Goal: Information Seeking & Learning: Learn about a topic

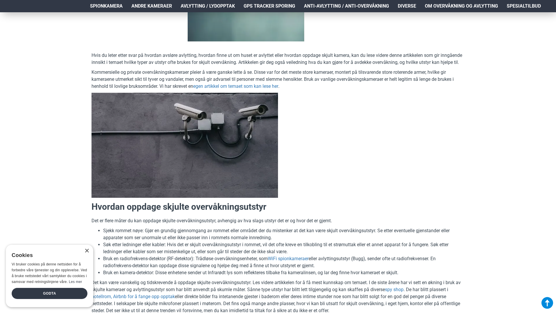
scroll to position [204, 0]
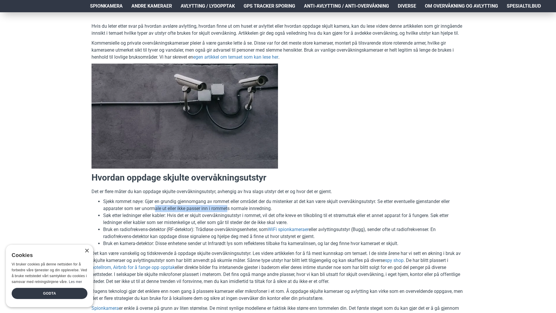
drag, startPoint x: 155, startPoint y: 208, endPoint x: 229, endPoint y: 206, distance: 74.1
click at [229, 206] on li "Sjekk rommet nøye: Gjør en grundig gjennomgang av rommet eller området der du m…" at bounding box center [284, 205] width 362 height 14
drag, startPoint x: 143, startPoint y: 215, endPoint x: 166, endPoint y: 218, distance: 22.7
click at [166, 218] on li "Søk etter ledninger eller kabler: Hvis det er skjult overvåkningsutstyr i romme…" at bounding box center [284, 219] width 362 height 14
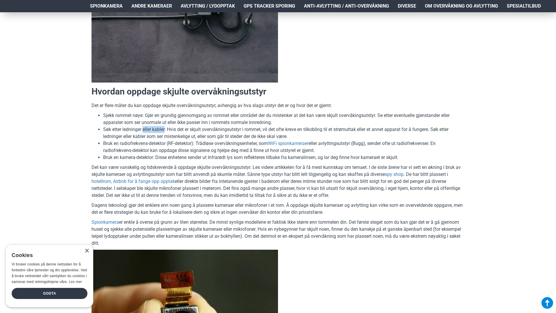
scroll to position [292, 0]
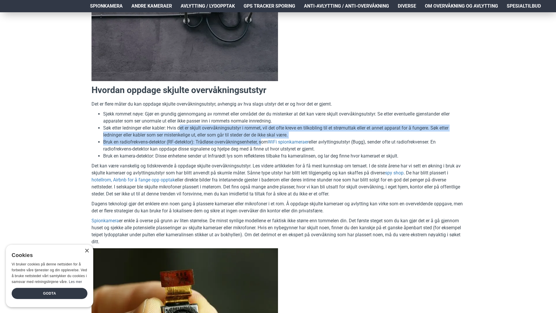
drag, startPoint x: 182, startPoint y: 128, endPoint x: 262, endPoint y: 143, distance: 81.7
click at [262, 143] on ul "Sjekk rommet nøye: Gjør en grundig gjennomgang av rommet eller området der du m…" at bounding box center [278, 135] width 373 height 49
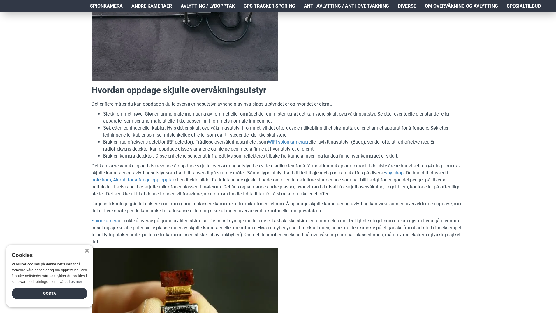
click at [254, 146] on li "Bruk en radiofrekvens-detektor (RF-detektor): Trådløse overvåkningsenheter, som…" at bounding box center [284, 146] width 362 height 14
click at [159, 151] on li "Bruk en radiofrekvens-detektor (RF-detektor): Trådløse overvåkningsenheter, som…" at bounding box center [284, 146] width 362 height 14
drag, startPoint x: 158, startPoint y: 149, endPoint x: 215, endPoint y: 149, distance: 57.2
click at [214, 149] on li "Bruk en radiofrekvens-detektor (RF-detektor): Trådløse overvåkningsenheter, som…" at bounding box center [284, 146] width 362 height 14
drag, startPoint x: 122, startPoint y: 141, endPoint x: 166, endPoint y: 141, distance: 43.7
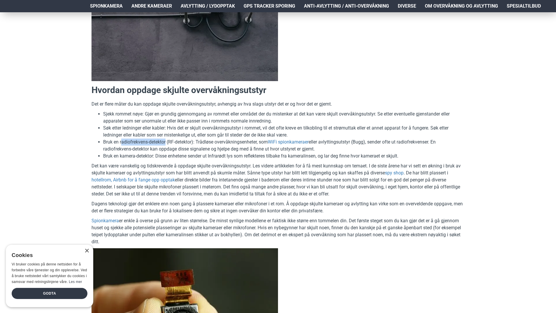
click at [166, 141] on li "Bruk en radiofrekvens-detektor (RF-detektor): Trådløse overvåkningsenheter, som…" at bounding box center [284, 146] width 362 height 14
copy li "adiofrekvens-detektor"
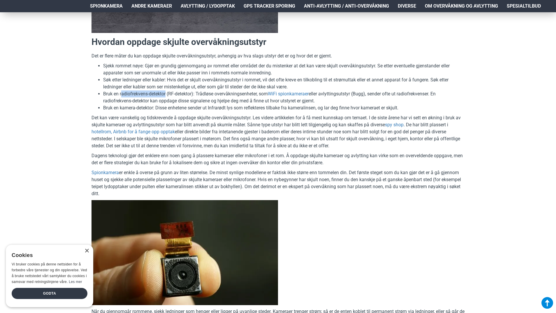
scroll to position [350, 0]
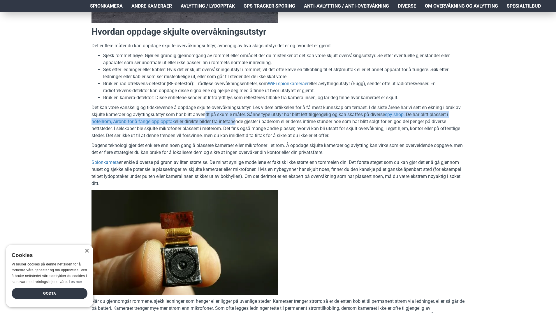
drag, startPoint x: 206, startPoint y: 117, endPoint x: 236, endPoint y: 119, distance: 30.4
click at [236, 119] on p "Det kan være vanskelig og tidskrevende å oppdage skjulte overvåkningsutstyr. Le…" at bounding box center [278, 121] width 373 height 35
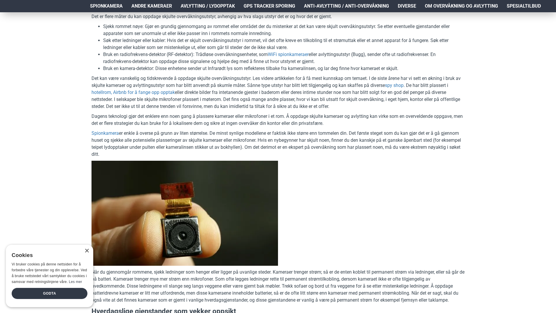
click at [259, 116] on p "Dagens teknologi gjør det enklere enn noen gang å plassere kameraer eller mikro…" at bounding box center [278, 120] width 373 height 14
click at [148, 123] on p "Dagens teknologi gjør det enklere enn noen gang å plassere kameraer eller mikro…" at bounding box center [278, 120] width 373 height 14
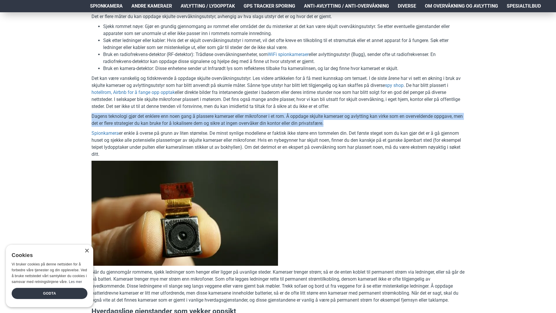
click at [148, 123] on p "Dagens teknologi gjør det enklere enn noen gang å plassere kameraer eller mikro…" at bounding box center [278, 120] width 373 height 14
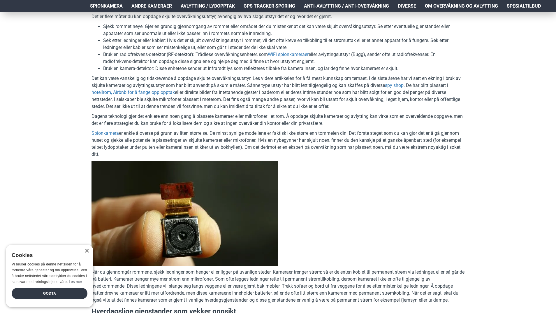
click at [150, 135] on p "Spionkamera er enkle å overse på grunn av liten størrelse. De minst synlige mod…" at bounding box center [278, 144] width 373 height 28
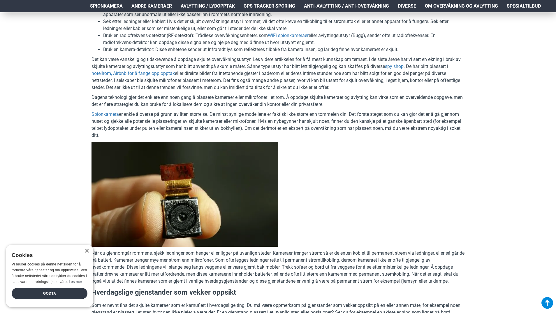
scroll to position [408, 0]
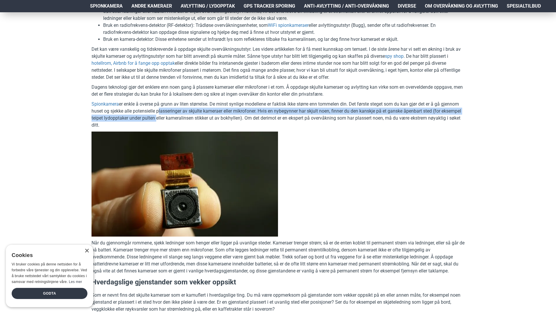
drag, startPoint x: 157, startPoint y: 112, endPoint x: 176, endPoint y: 120, distance: 20.9
click at [176, 120] on p "Spionkamera er enkle å overse på grunn av liten størrelse. De minst synlige mod…" at bounding box center [278, 115] width 373 height 28
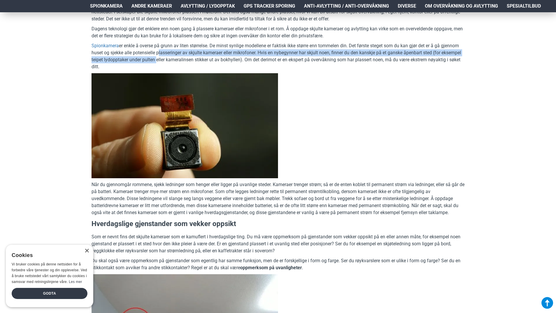
scroll to position [437, 0]
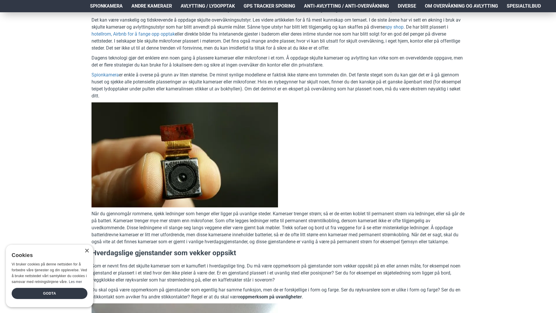
click at [142, 220] on p "Når du gjennomgår rommene, sjekk ledninger som henger eller ligger på uvanlige …" at bounding box center [278, 227] width 373 height 35
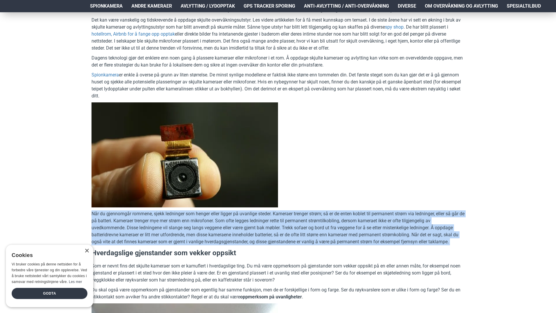
click at [142, 220] on p "Når du gjennomgår rommene, sjekk ledninger som henger eller ligger på uvanlige …" at bounding box center [278, 227] width 373 height 35
click at [143, 221] on p "Når du gjennomgår rommene, sjekk ledninger som henger eller ligger på uvanlige …" at bounding box center [278, 227] width 373 height 35
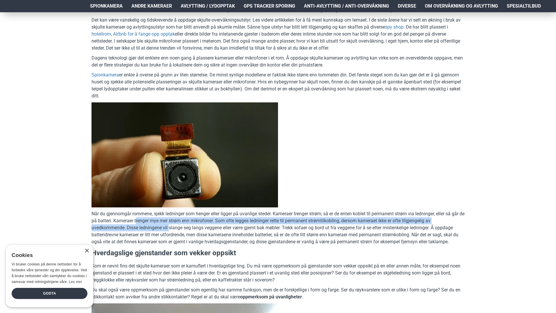
drag, startPoint x: 143, startPoint y: 221, endPoint x: 170, endPoint y: 227, distance: 28.4
click at [170, 227] on p "Når du gjennomgår rommene, sjekk ledninger som henger eller ligger på uvanlige …" at bounding box center [278, 227] width 373 height 35
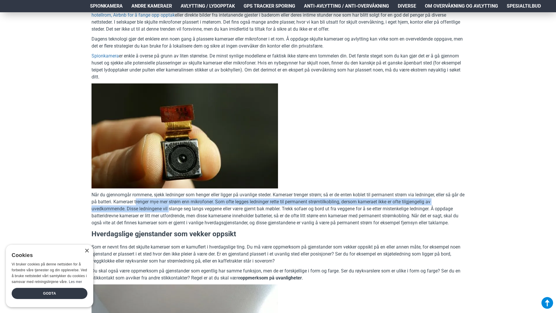
scroll to position [467, 0]
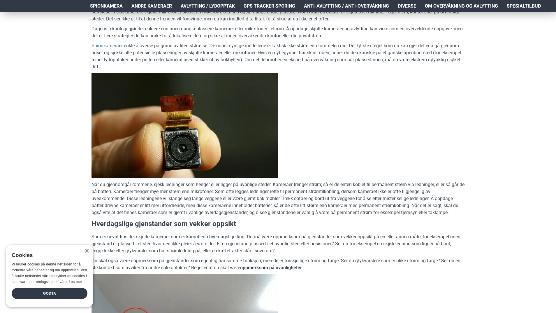
click at [170, 209] on p "Når du gjennomgår rommene, sjekk ledninger som henger eller ligger på uvanlige …" at bounding box center [278, 198] width 373 height 35
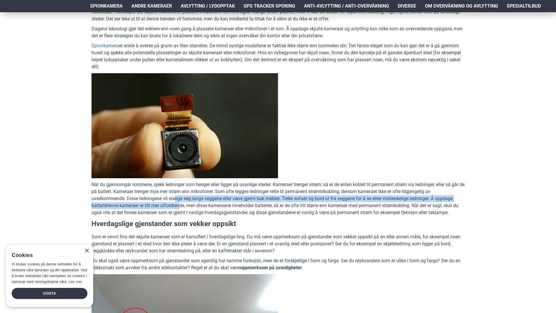
drag, startPoint x: 176, startPoint y: 197, endPoint x: 182, endPoint y: 204, distance: 8.7
click at [182, 204] on p "Når du gjennomgår rommene, sjekk ledninger som henger eller ligger på uvanlige …" at bounding box center [278, 198] width 373 height 35
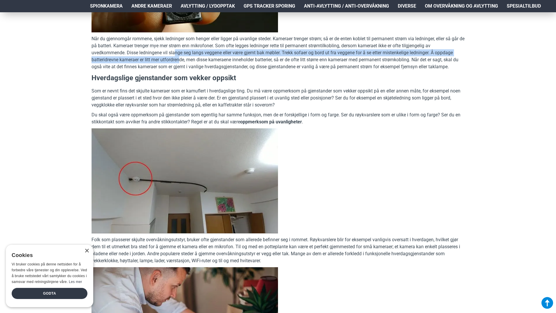
scroll to position [642, 0]
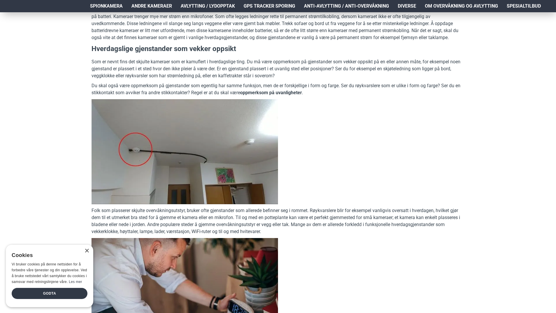
click at [159, 218] on p "Folk som plasserer skjulte overvåkningsutstyr, bruker ofte gjenstander som alle…" at bounding box center [278, 221] width 373 height 28
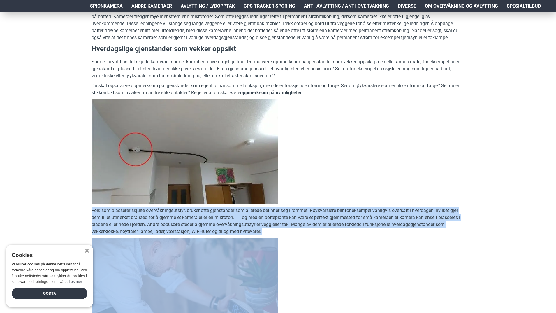
click at [159, 218] on p "Folk som plasserer skjulte overvåkningsutstyr, bruker ofte gjenstander som alle…" at bounding box center [278, 221] width 373 height 28
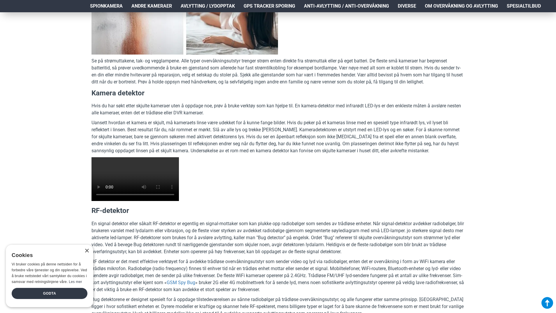
scroll to position [1079, 0]
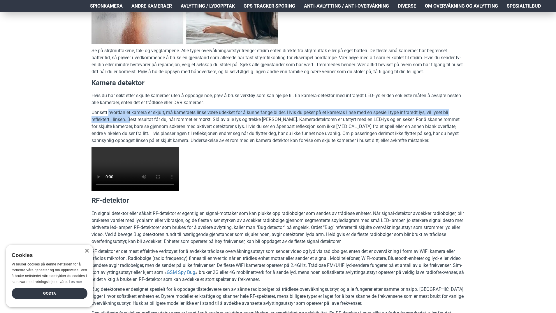
drag, startPoint x: 108, startPoint y: 112, endPoint x: 132, endPoint y: 118, distance: 23.7
click at [132, 118] on p "Uansett hvordan et kamera er skjult, må kameraets linse være udekket for å kunn…" at bounding box center [278, 126] width 373 height 35
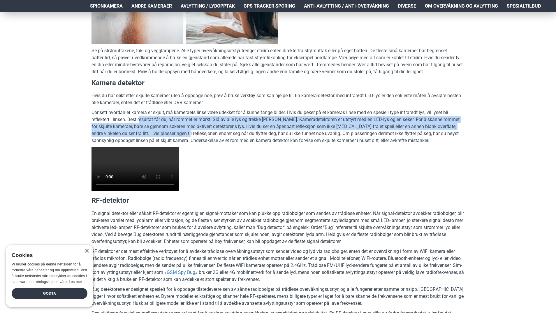
drag, startPoint x: 140, startPoint y: 120, endPoint x: 192, endPoint y: 132, distance: 54.2
click at [192, 132] on p "Uansett hvordan et kamera er skjult, må kameraets linse være udekket for å kunn…" at bounding box center [278, 126] width 373 height 35
click at [187, 124] on p "Uansett hvordan et kamera er skjult, må kameraets linse være udekket for å kunn…" at bounding box center [278, 126] width 373 height 35
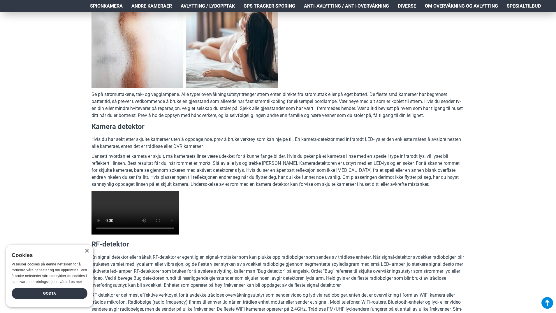
scroll to position [933, 0]
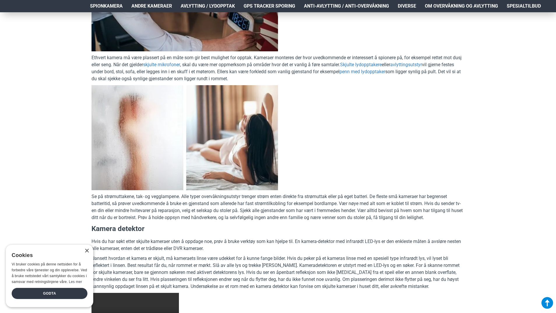
click at [134, 226] on h3 "Kamera detektor" at bounding box center [278, 229] width 373 height 10
copy div "Kamera detektor"
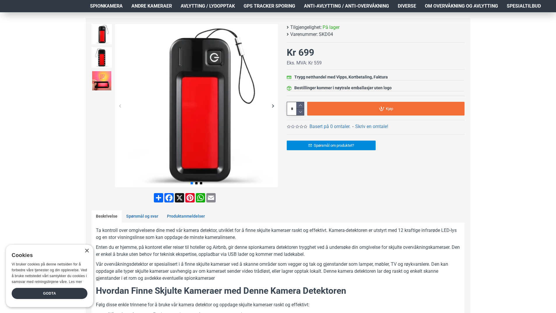
scroll to position [117, 0]
